Goal: Check status: Check status

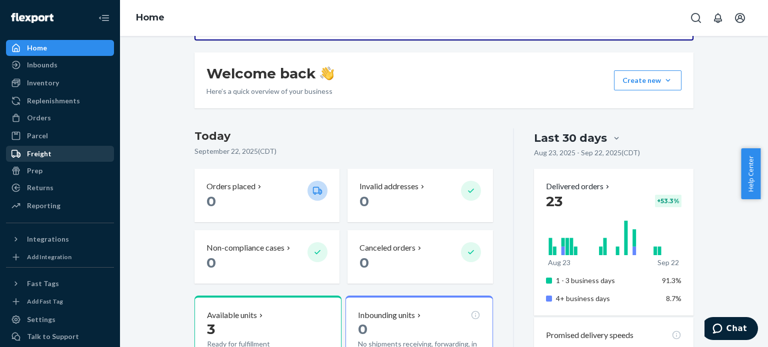
scroll to position [50, 0]
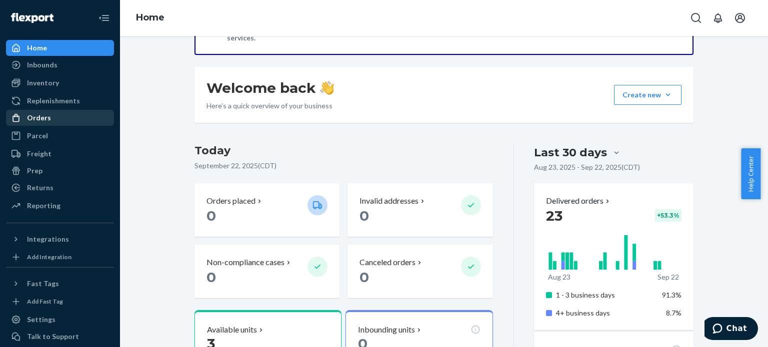
click at [49, 114] on div "Orders" at bounding box center [60, 118] width 106 height 14
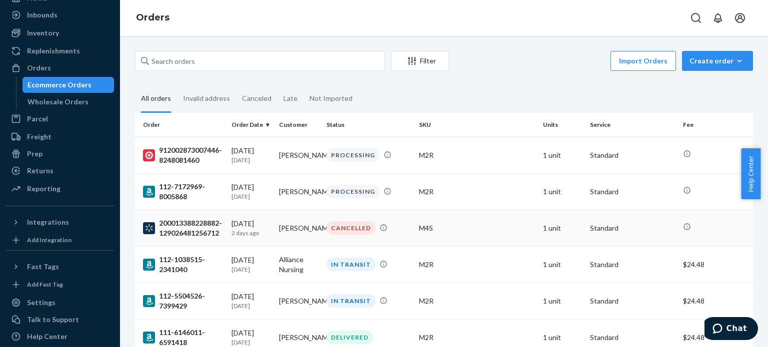
click at [191, 224] on div "200013388228882-129026481256712" at bounding box center [183, 228] width 80 height 20
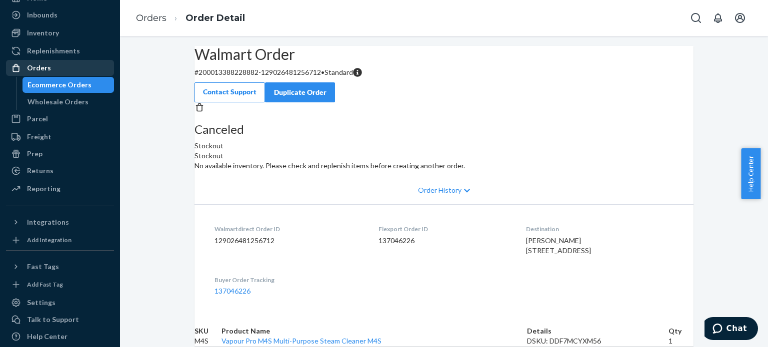
click at [43, 68] on div "Orders" at bounding box center [39, 68] width 24 height 10
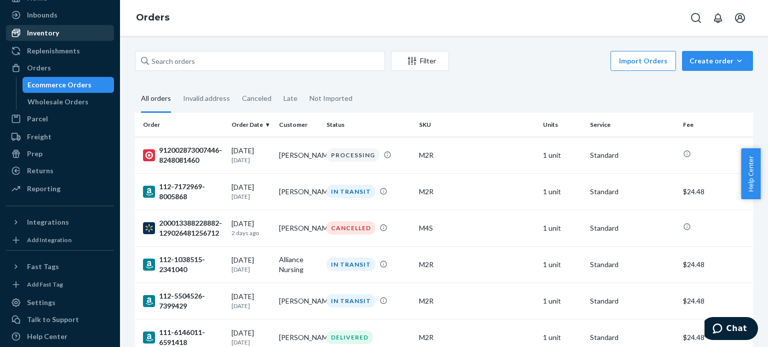
click at [53, 28] on div "Inventory" at bounding box center [43, 33] width 32 height 10
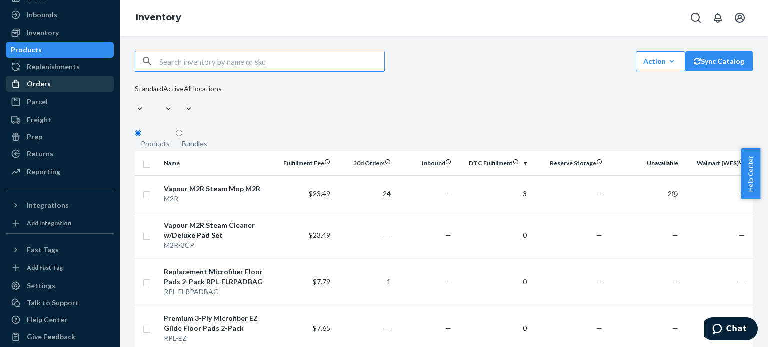
click at [53, 83] on div "Orders" at bounding box center [60, 84] width 106 height 14
